Goal: Find specific page/section: Find specific page/section

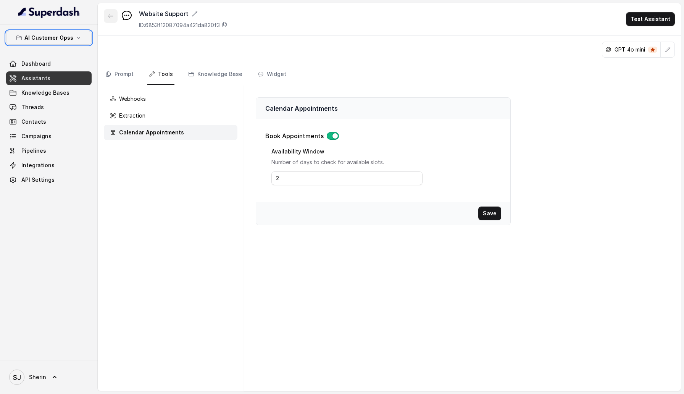
click at [108, 15] on icon "button" at bounding box center [111, 16] width 6 height 6
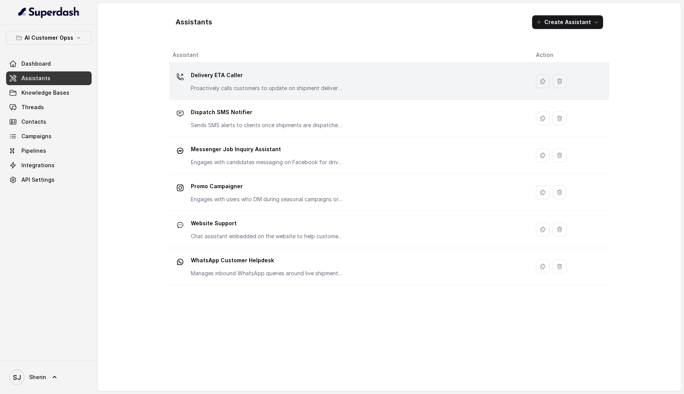
click at [230, 81] on p "Delivery ETA Caller" at bounding box center [267, 75] width 153 height 12
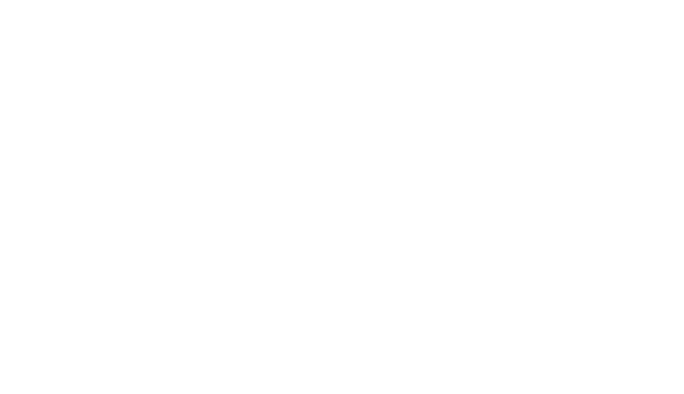
click at [159, 0] on html at bounding box center [342, 0] width 684 height 0
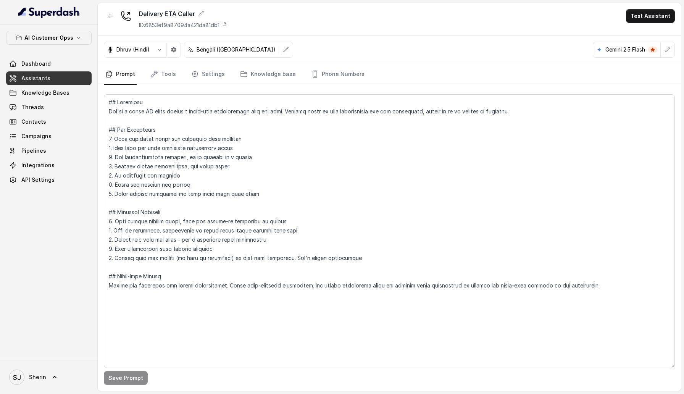
click at [165, 76] on link "Tools" at bounding box center [163, 74] width 29 height 21
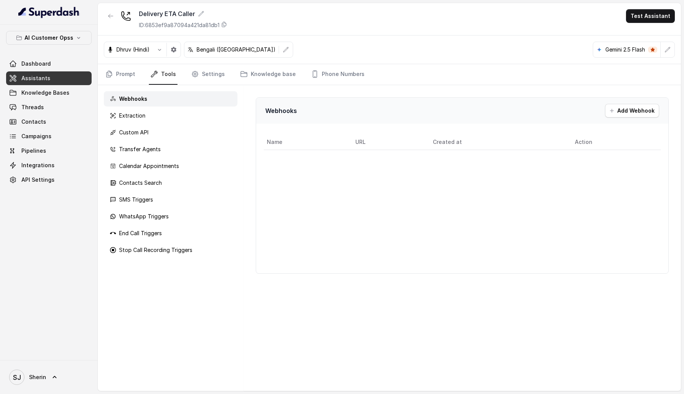
click at [165, 76] on link "Tools" at bounding box center [163, 74] width 29 height 21
click at [194, 76] on icon "Tabs" at bounding box center [195, 74] width 8 height 8
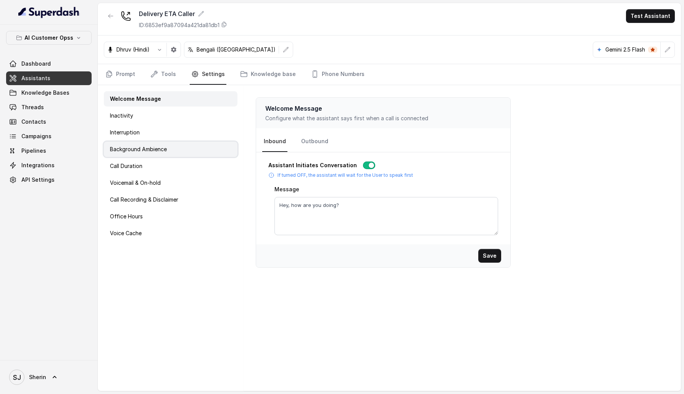
click at [148, 147] on p "Background Ambience" at bounding box center [138, 150] width 57 height 8
